Goal: Task Accomplishment & Management: Go to known website

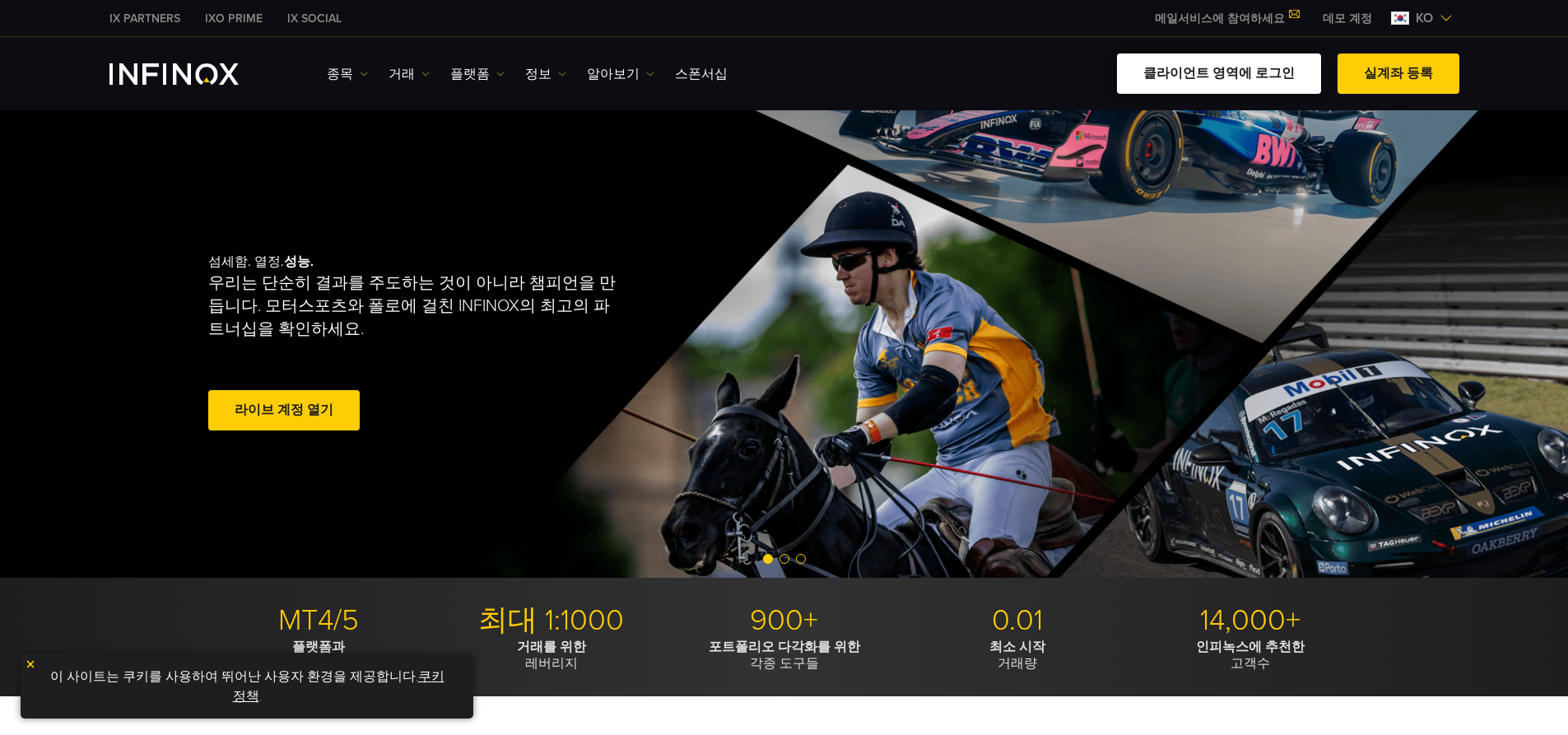
click at [1221, 77] on link "클라이언트 영역에 로그인" at bounding box center [1219, 73] width 204 height 41
